Goal: Find specific page/section: Find specific page/section

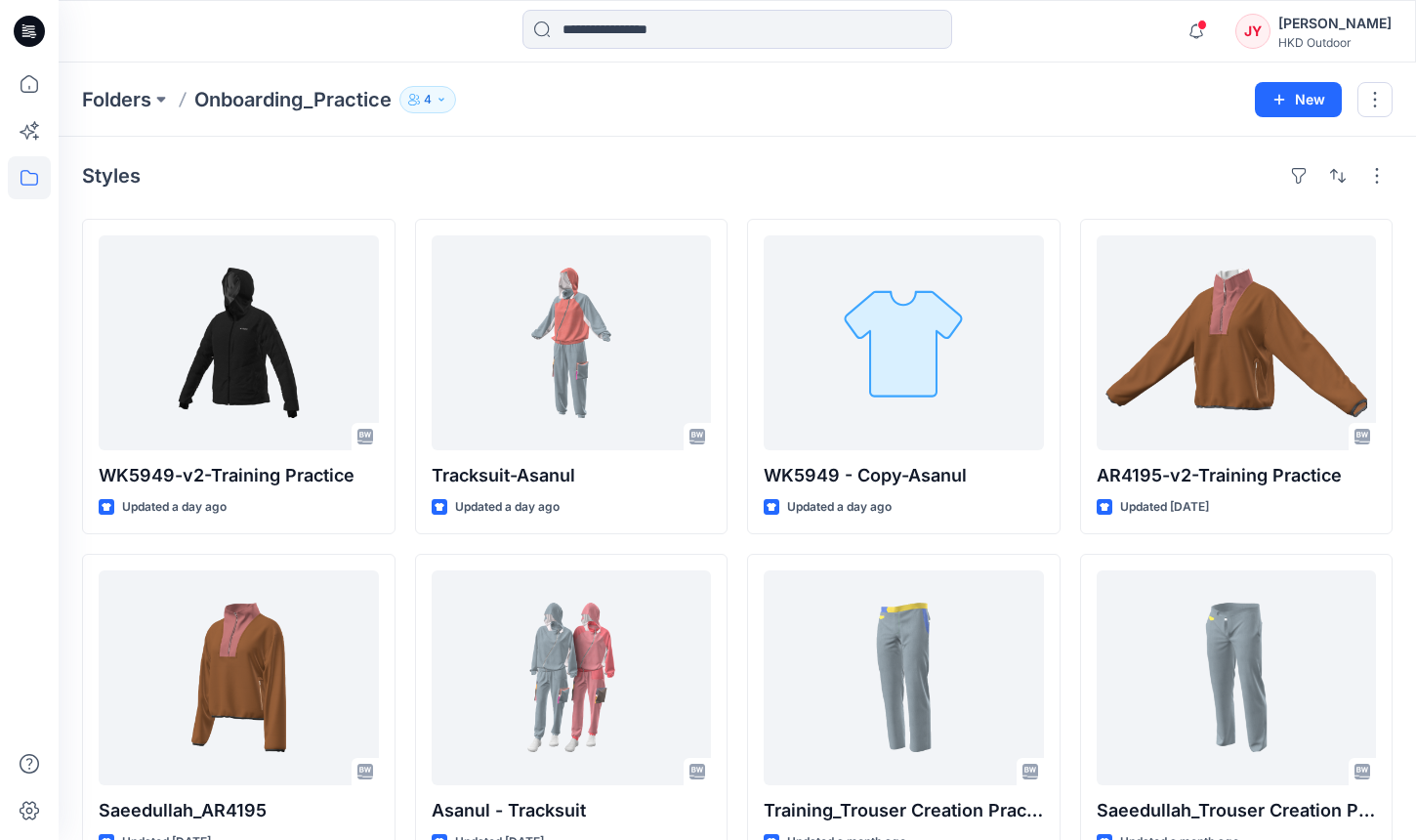
click at [1330, 29] on div "Joel Yip" at bounding box center [1335, 23] width 113 height 23
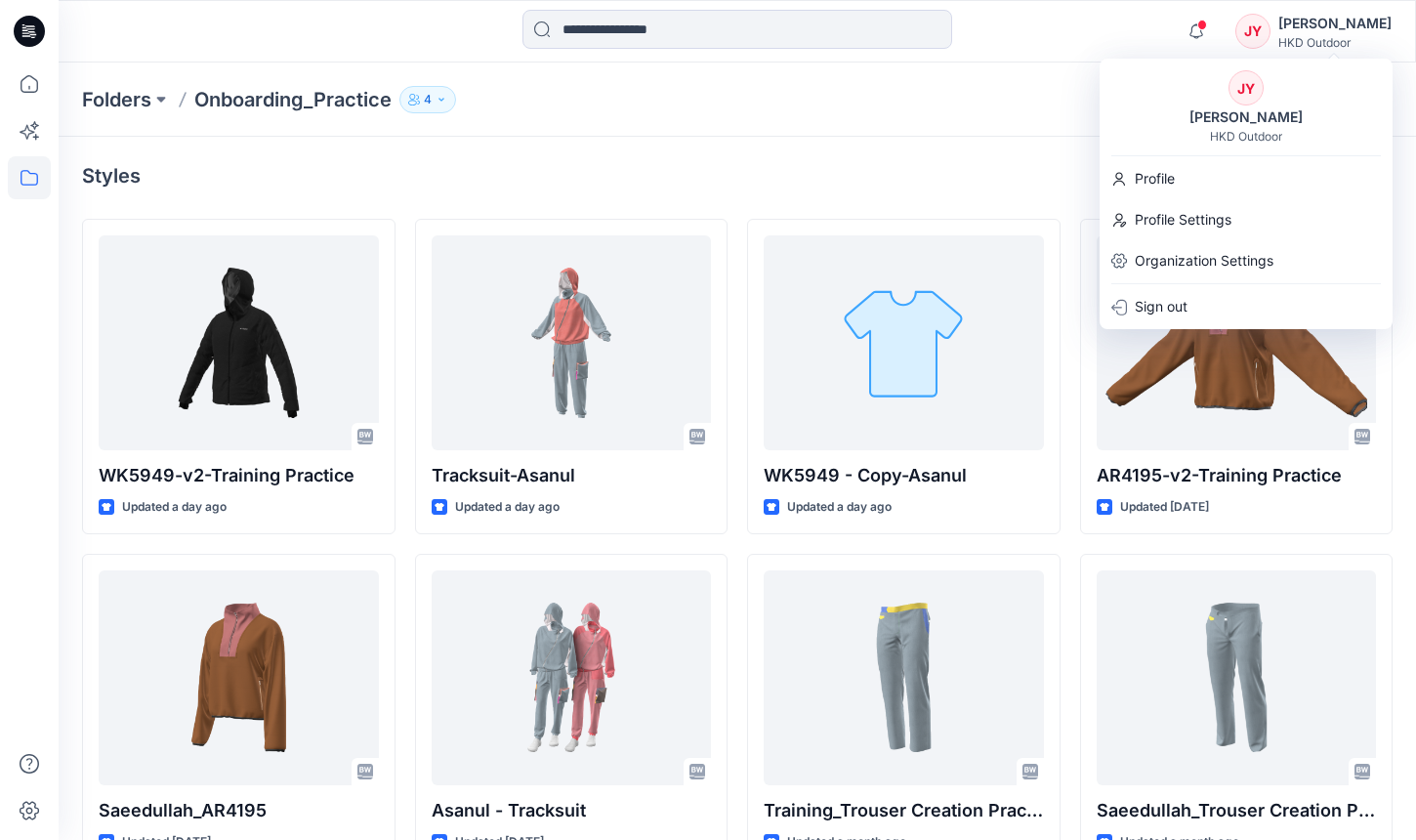
click at [1330, 29] on div "Joel Yip" at bounding box center [1335, 23] width 113 height 23
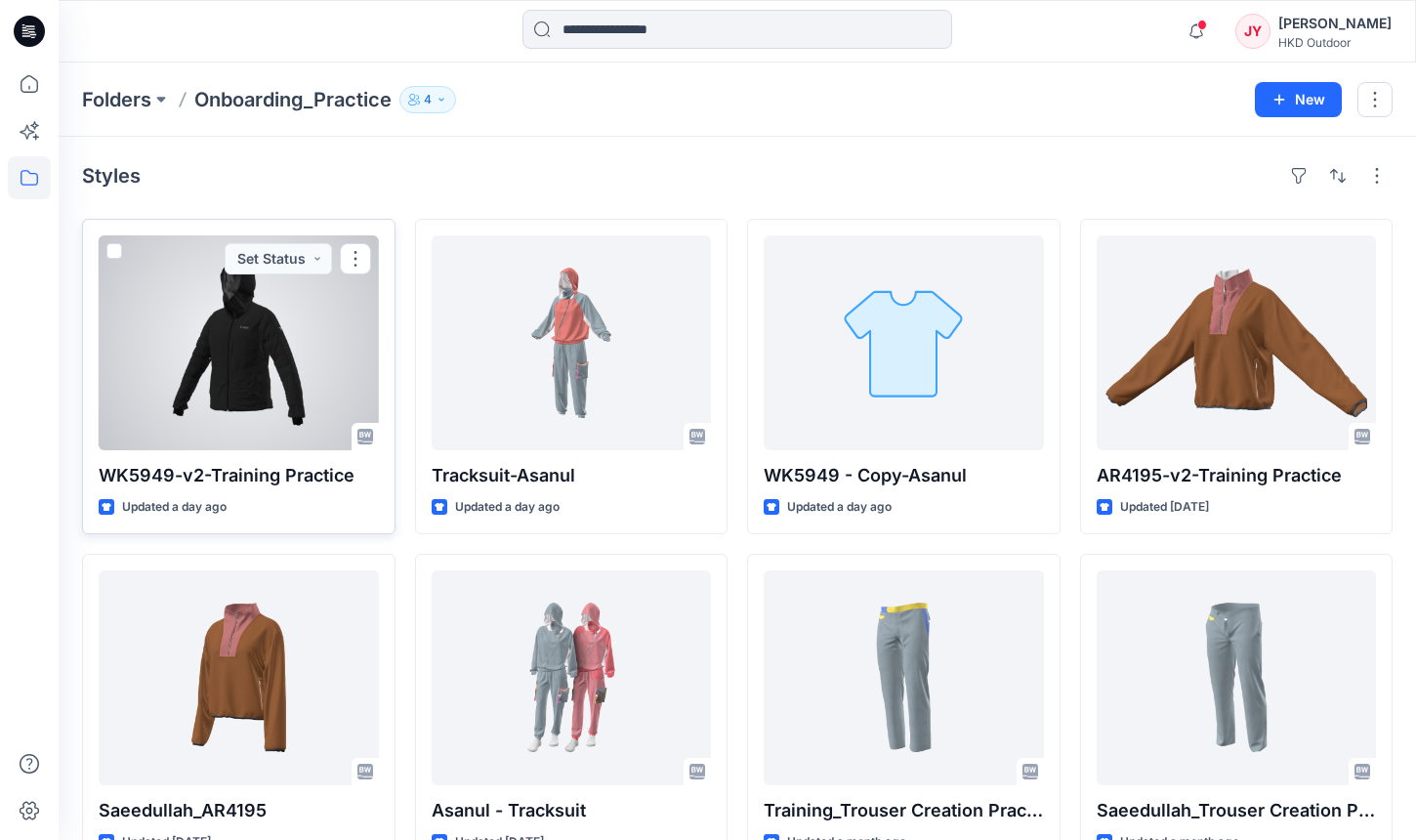
click at [256, 396] on div at bounding box center [238, 343] width 280 height 215
